Goal: Check status: Check status

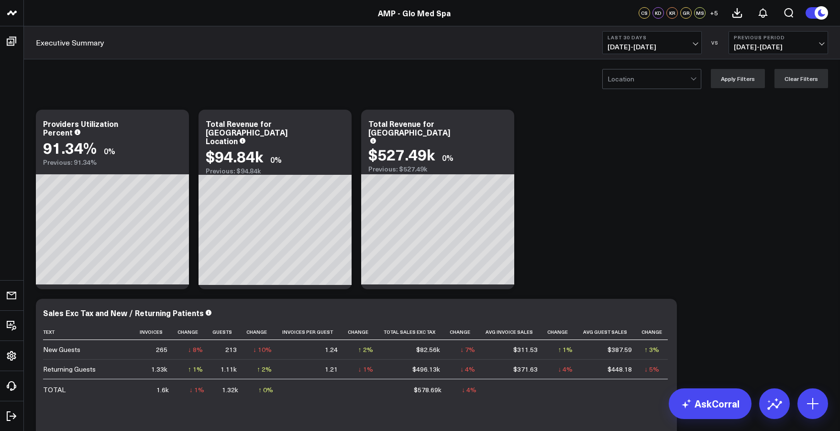
click at [651, 51] on span "08/24/25 - 09/22/25" at bounding box center [652, 47] width 89 height 8
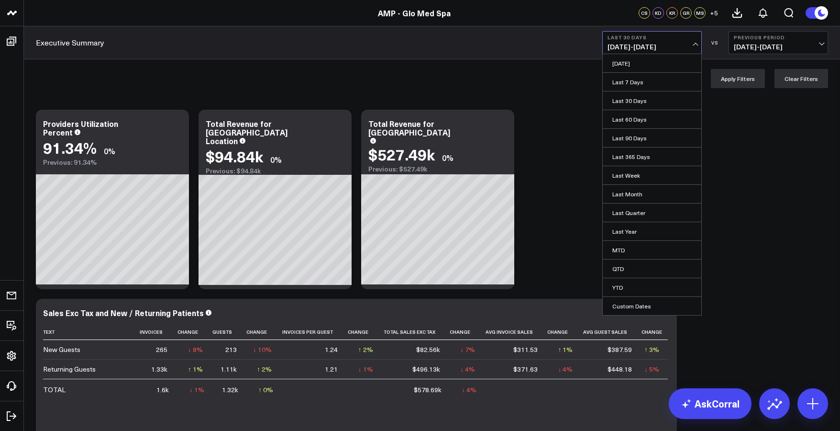
drag, startPoint x: 624, startPoint y: 252, endPoint x: 632, endPoint y: 233, distance: 20.8
click at [624, 252] on link "MTD" at bounding box center [652, 250] width 99 height 18
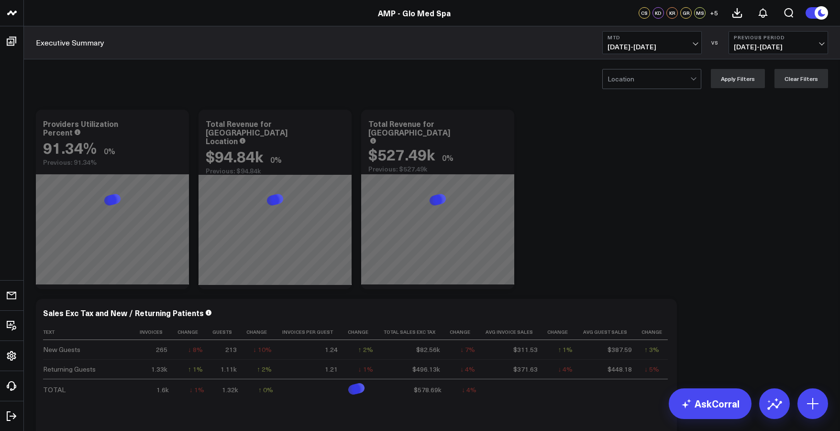
click at [743, 48] on span "08/10/25 - 08/31/25" at bounding box center [778, 47] width 89 height 8
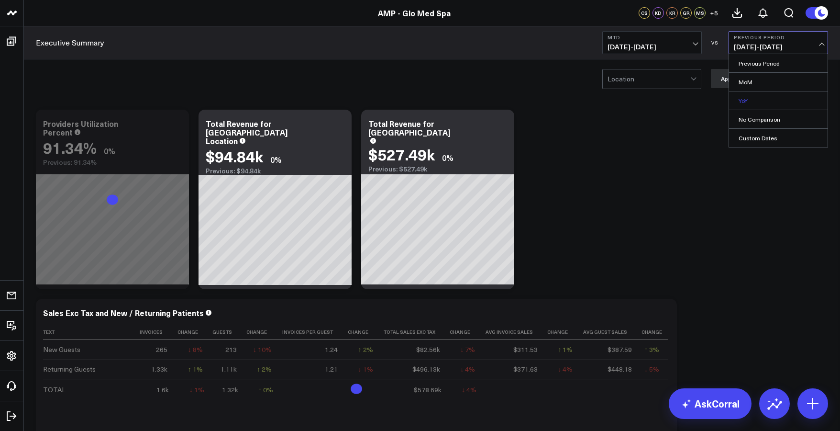
click at [744, 96] on link "YoY" at bounding box center [778, 100] width 99 height 18
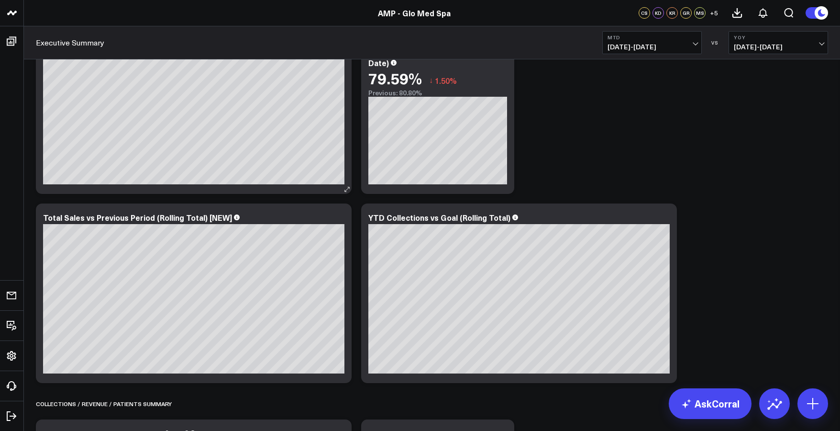
scroll to position [474, 0]
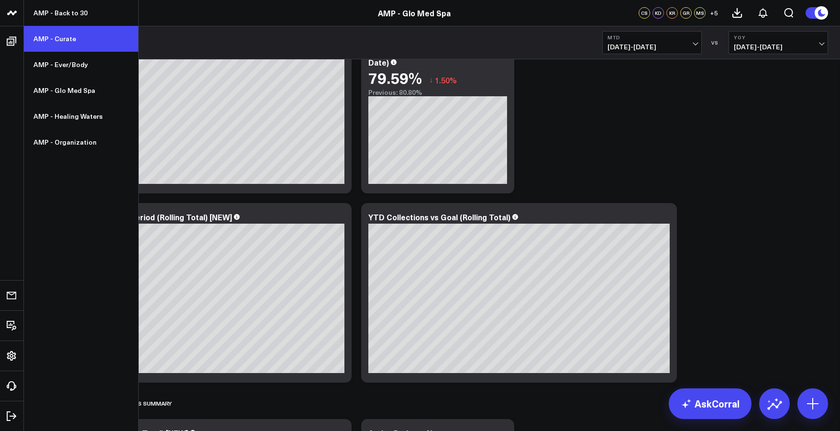
click at [77, 38] on link "AMP - Curate" at bounding box center [81, 39] width 114 height 26
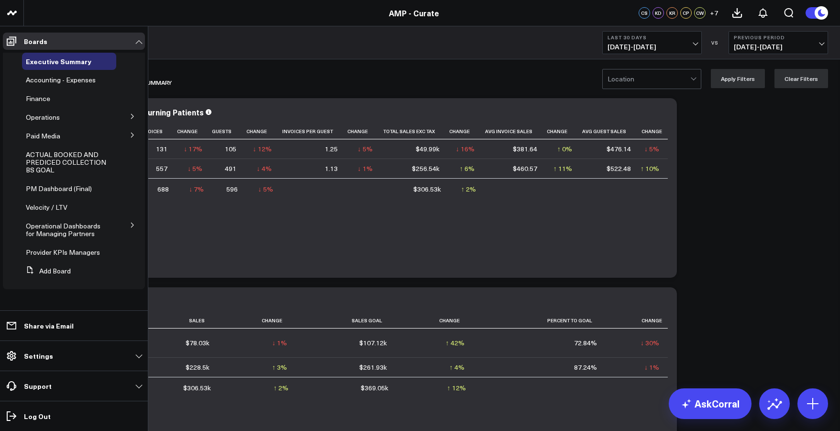
click at [123, 116] on button at bounding box center [132, 116] width 25 height 14
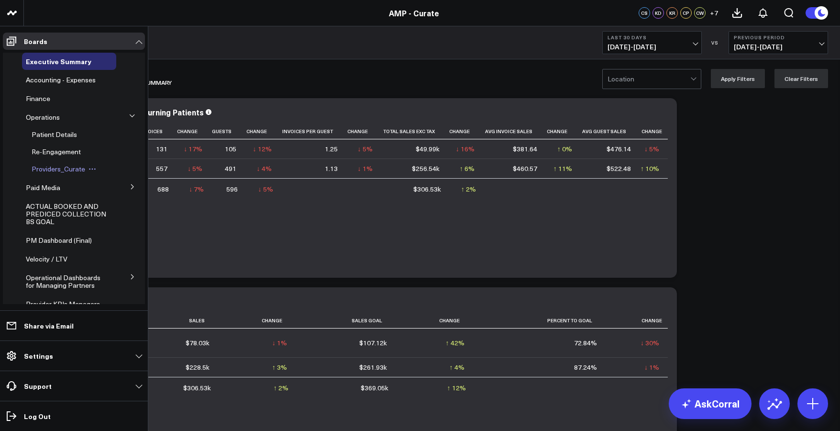
click at [61, 172] on span "Providers_Curate" at bounding box center [59, 168] width 54 height 9
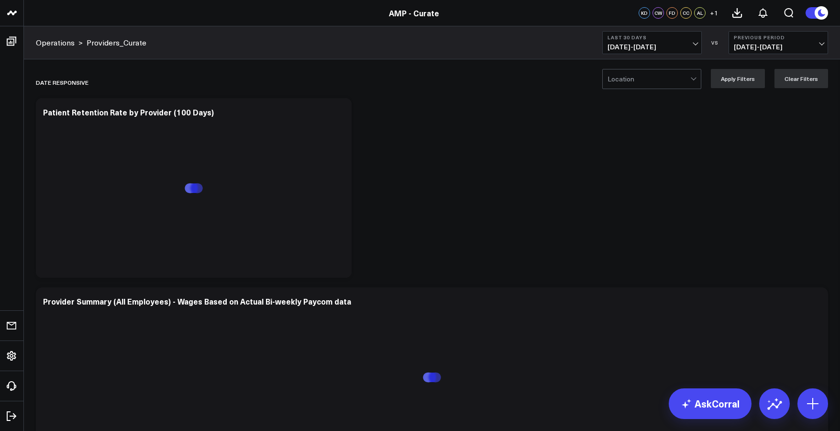
click at [628, 39] on b "Last 30 Days" at bounding box center [652, 37] width 89 height 6
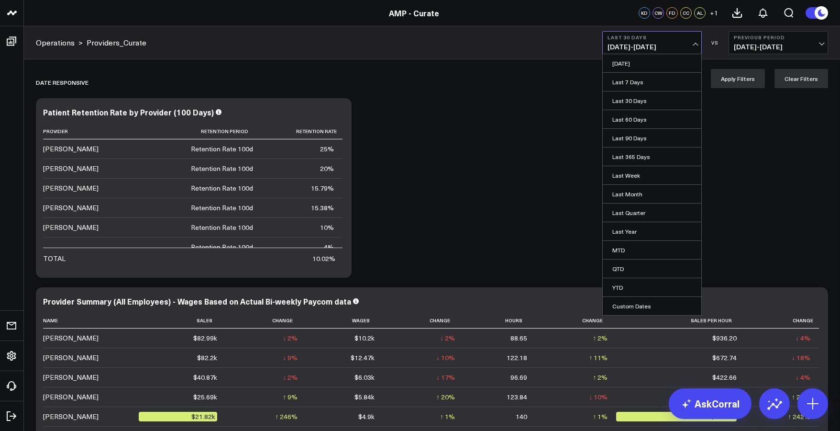
drag, startPoint x: 623, startPoint y: 288, endPoint x: 622, endPoint y: 283, distance: 4.9
click at [623, 288] on link "YTD" at bounding box center [652, 287] width 99 height 18
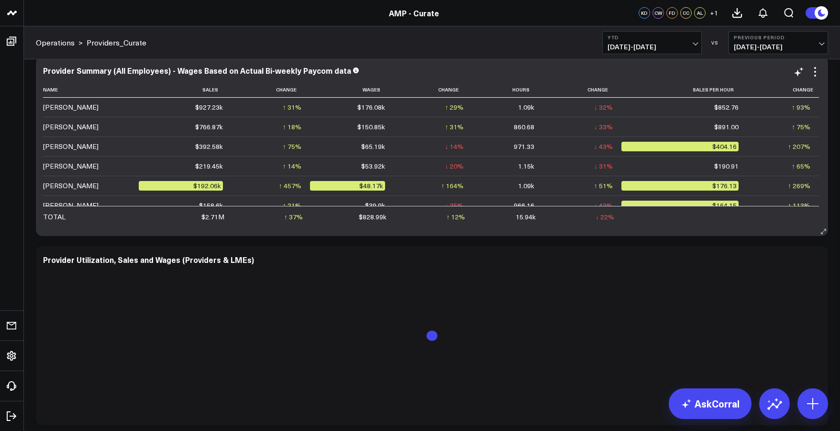
scroll to position [231, 0]
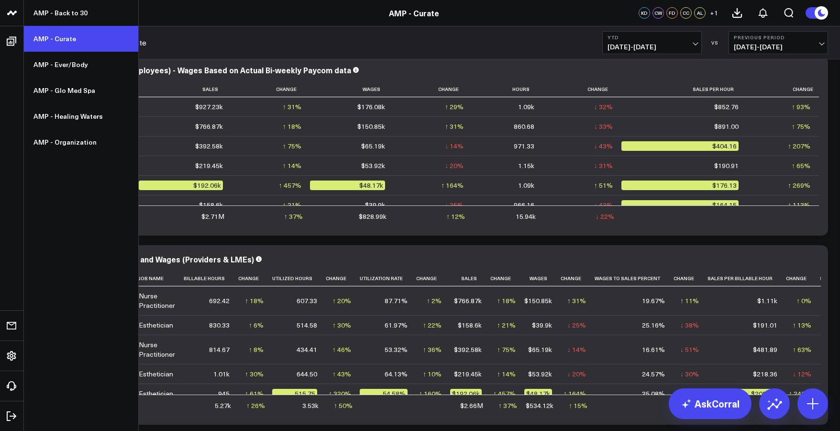
click at [52, 36] on link "AMP - Curate" at bounding box center [81, 39] width 114 height 26
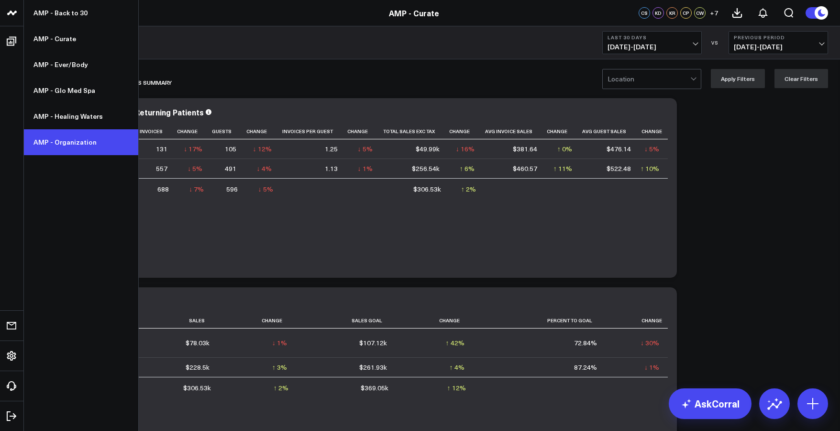
click at [74, 142] on link "AMP - Organization" at bounding box center [81, 142] width 114 height 26
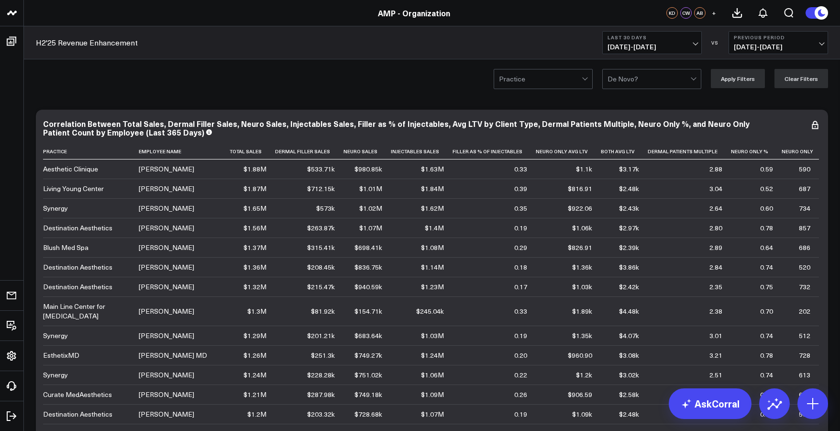
click at [654, 51] on button "Last 30 Days [DATE] - [DATE]" at bounding box center [652, 42] width 100 height 23
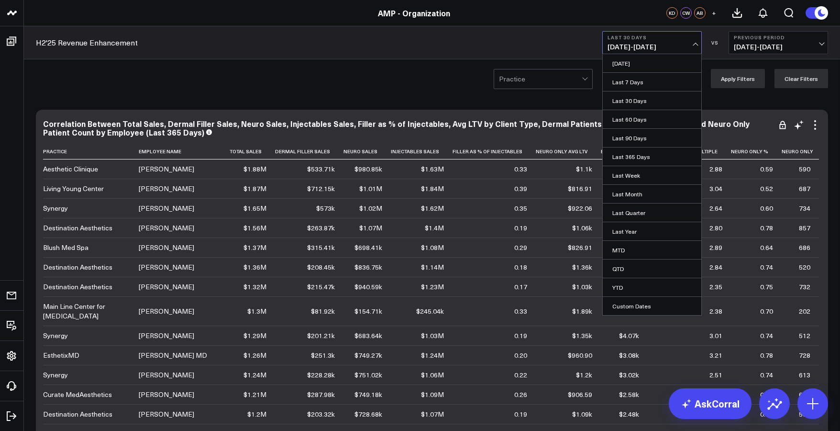
click at [627, 281] on link "YTD" at bounding box center [652, 287] width 99 height 18
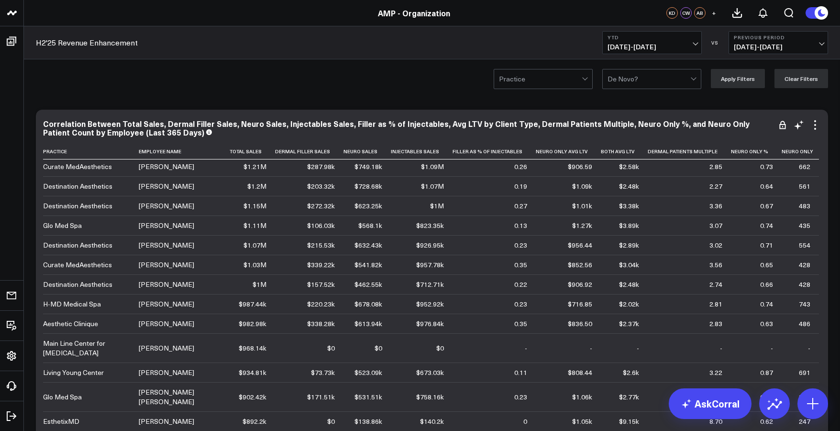
scroll to position [227, 0]
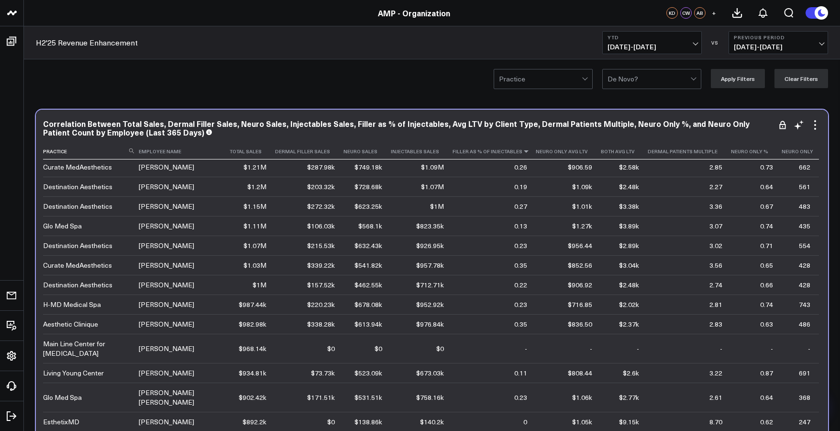
click at [523, 152] on icon at bounding box center [526, 151] width 8 height 6
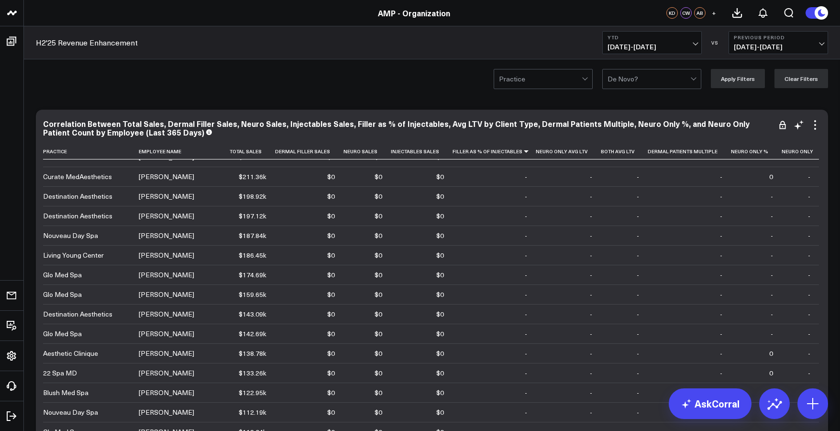
scroll to position [0, 0]
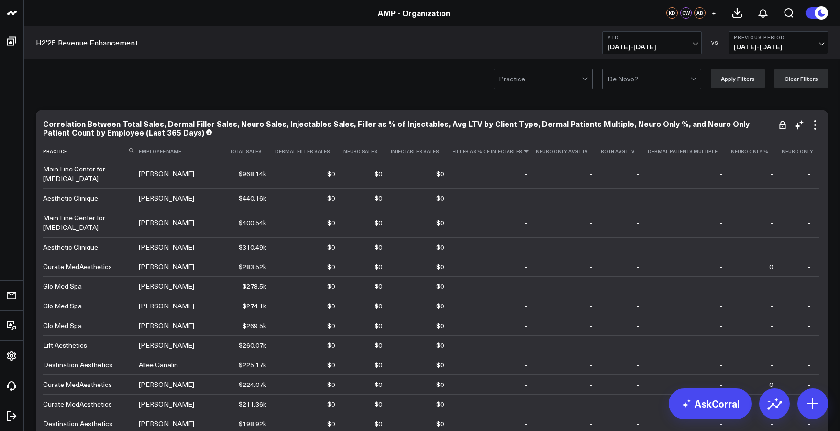
click at [525, 154] on icon at bounding box center [526, 151] width 8 height 6
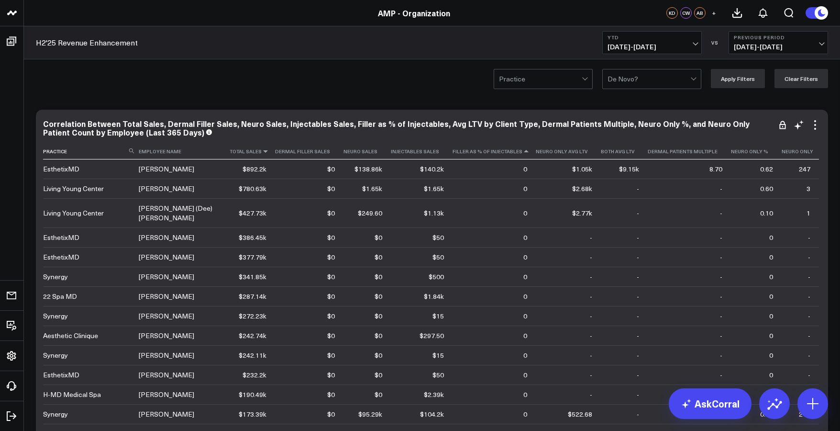
click at [267, 152] on icon at bounding box center [266, 151] width 8 height 6
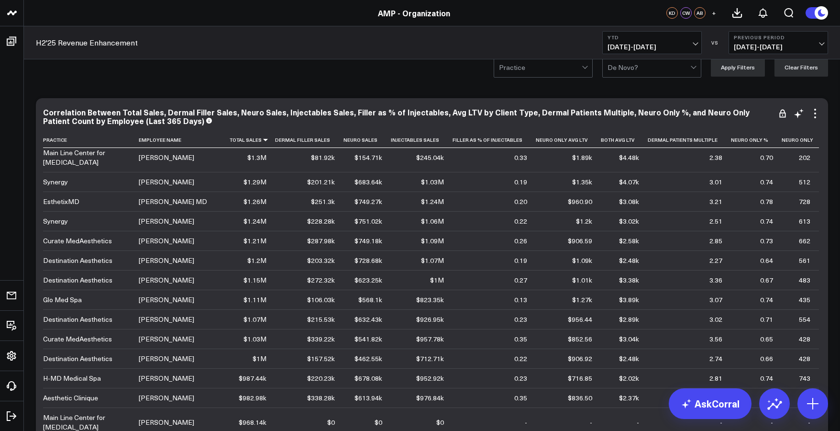
scroll to position [143, 0]
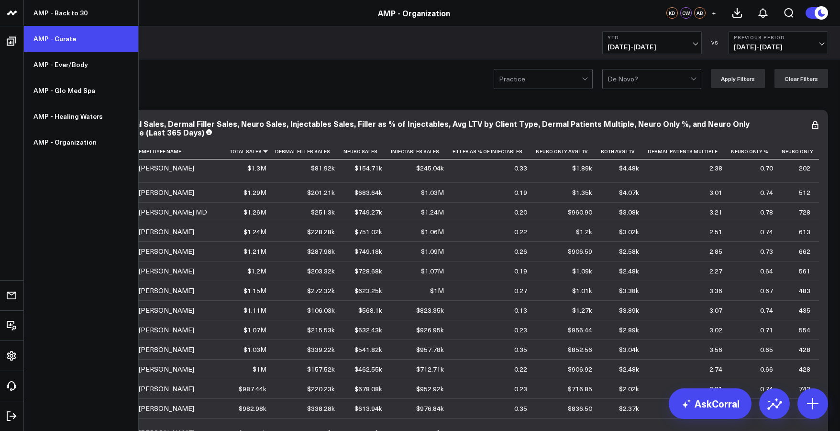
click at [66, 38] on link "AMP - Curate" at bounding box center [81, 39] width 114 height 26
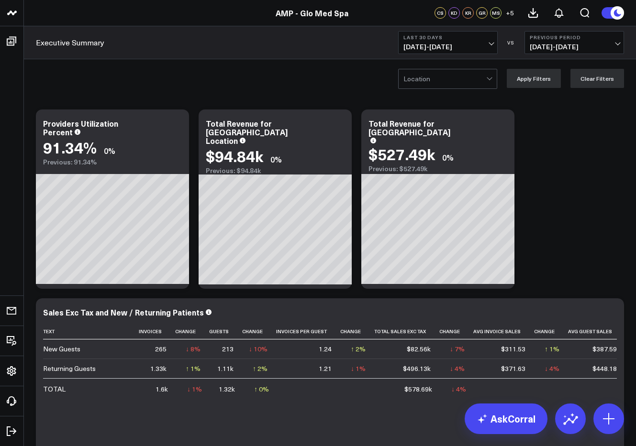
drag, startPoint x: 49, startPoint y: 44, endPoint x: 155, endPoint y: 61, distance: 107.0
click at [49, 44] on link "AMP - Curate" at bounding box center [81, 39] width 114 height 26
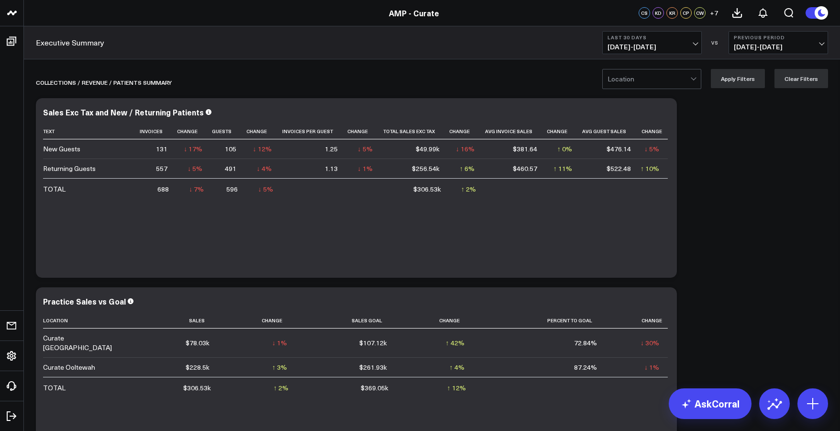
click at [663, 43] on span "[DATE] - [DATE]" at bounding box center [652, 47] width 89 height 8
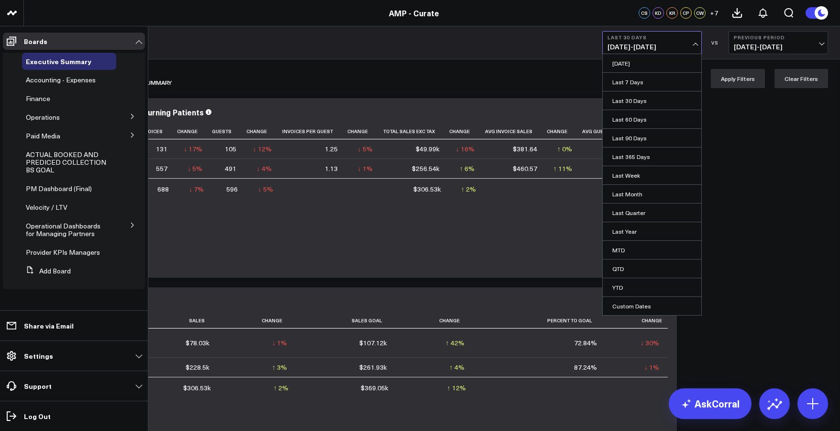
click at [133, 117] on icon at bounding box center [132, 116] width 2 height 5
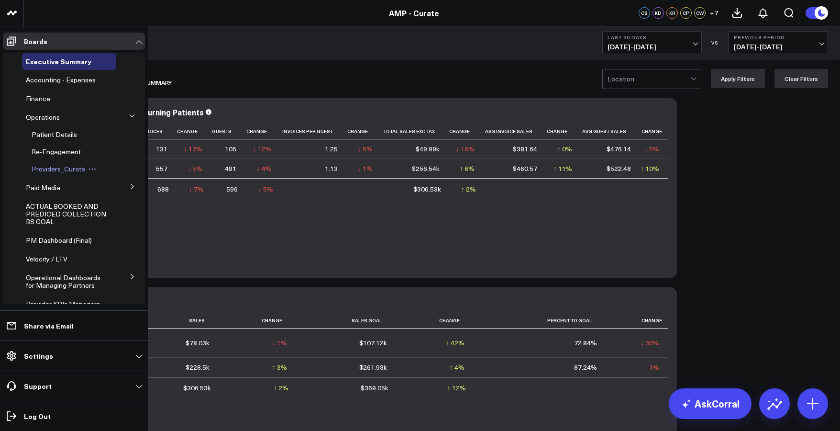
click at [75, 170] on span "Providers_Curate" at bounding box center [59, 168] width 54 height 9
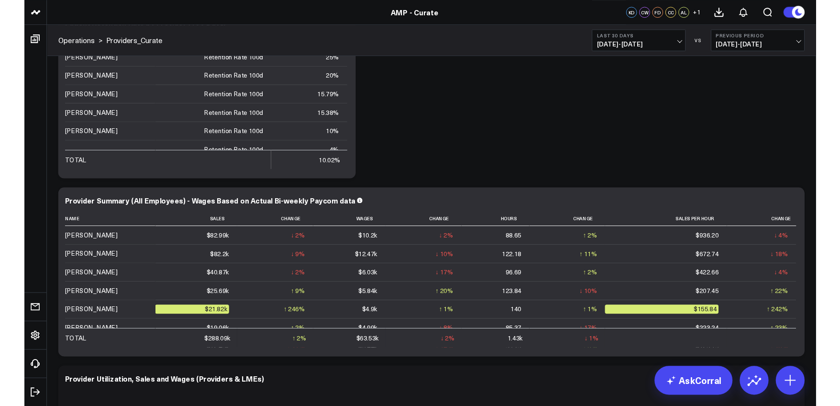
scroll to position [121, 0]
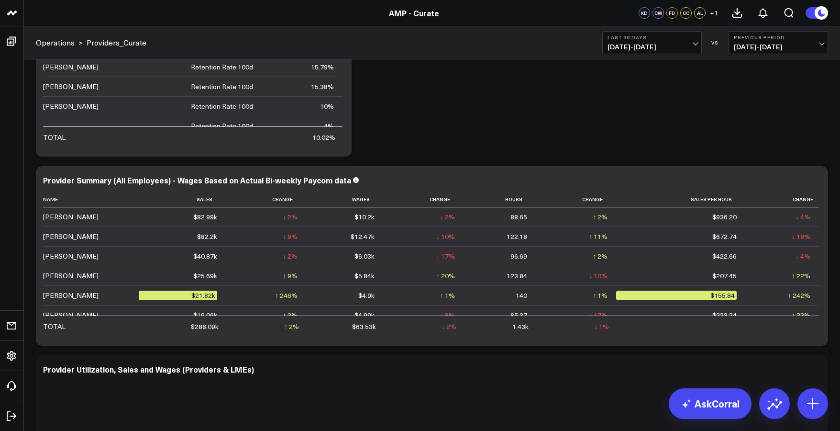
click at [663, 37] on b "Last 30 Days" at bounding box center [652, 37] width 89 height 6
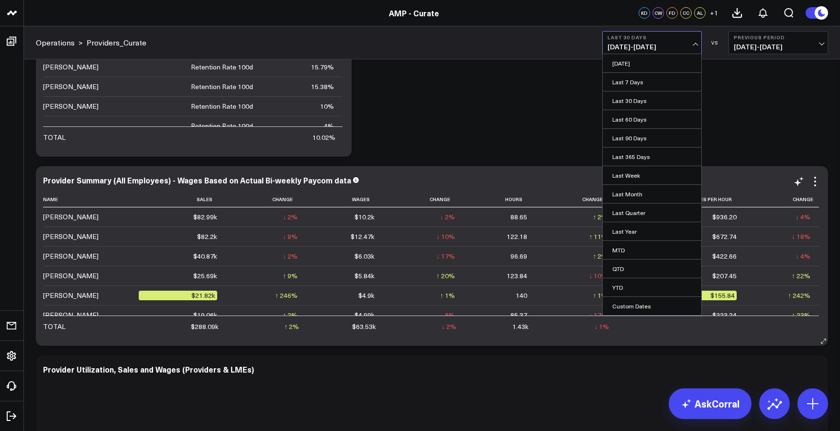
click at [617, 289] on link "YTD" at bounding box center [652, 287] width 99 height 18
